Goal: Use online tool/utility: Utilize a website feature to perform a specific function

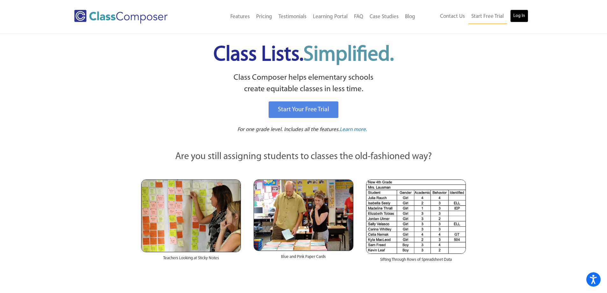
click at [517, 17] on link "Log In" at bounding box center [519, 16] width 18 height 13
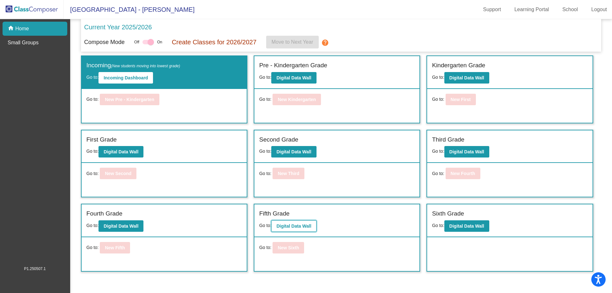
click at [305, 228] on b "Digital Data Wall" at bounding box center [293, 225] width 35 height 5
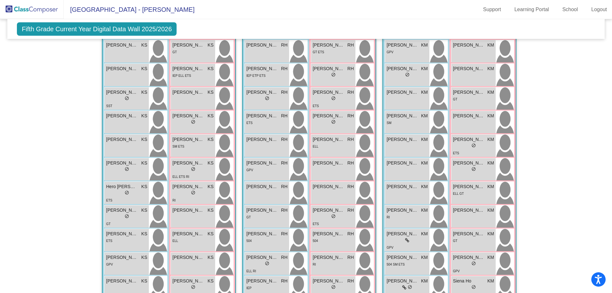
scroll to position [159, 0]
